Goal: Task Accomplishment & Management: Use online tool/utility

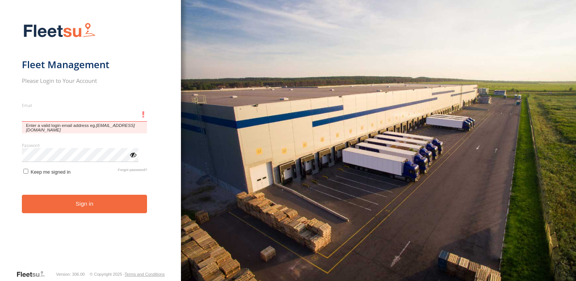
type input "**********"
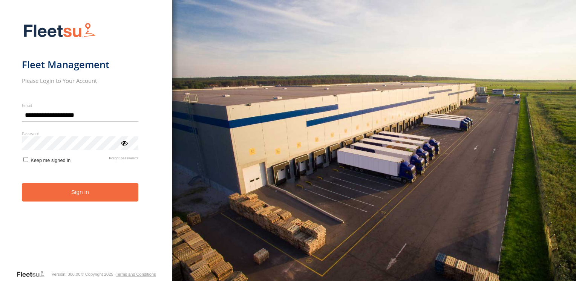
click at [62, 192] on button "Sign in" at bounding box center [80, 192] width 116 height 18
